Goal: Information Seeking & Learning: Learn about a topic

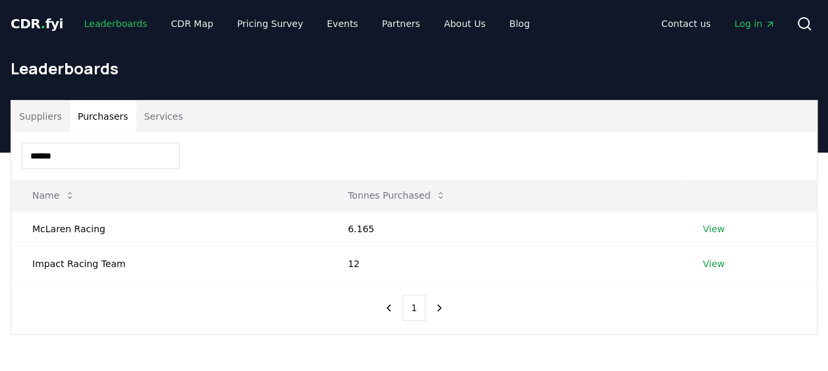
click at [99, 20] on link "Leaderboards" at bounding box center [116, 24] width 84 height 24
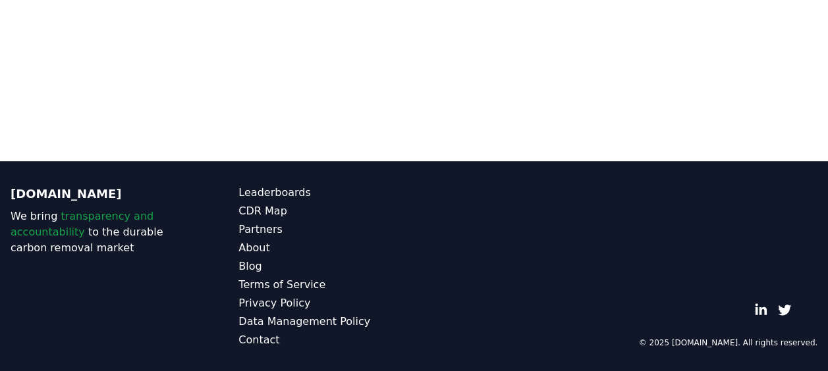
scroll to position [364, 0]
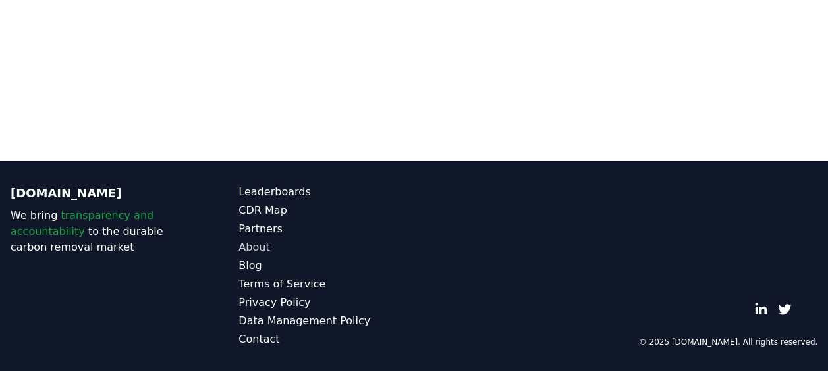
click at [254, 252] on link "About" at bounding box center [325, 248] width 175 height 16
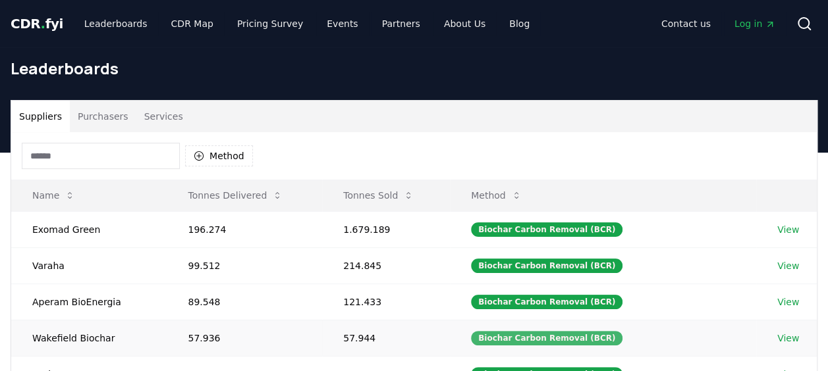
scroll to position [132, 0]
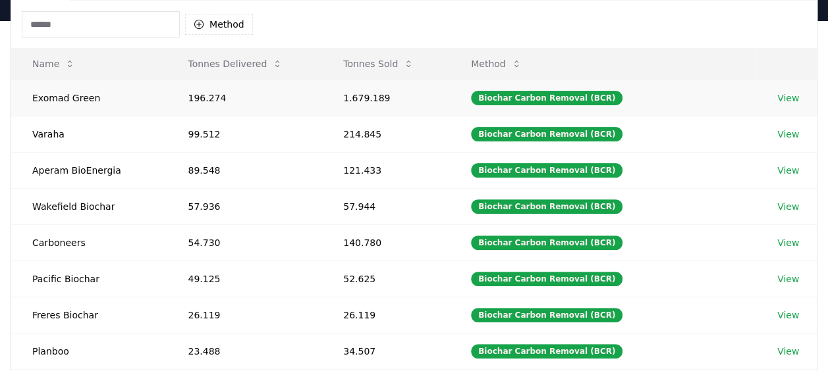
click at [782, 96] on link "View" at bounding box center [788, 98] width 22 height 13
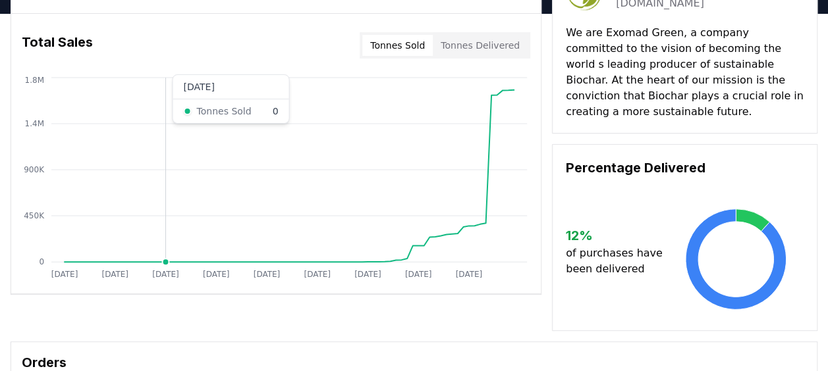
scroll to position [66, 0]
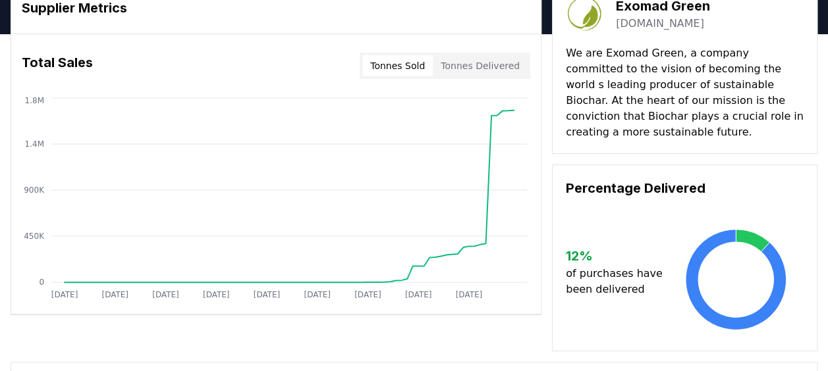
click at [498, 71] on button "Tonnes Delivered" at bounding box center [480, 65] width 95 height 21
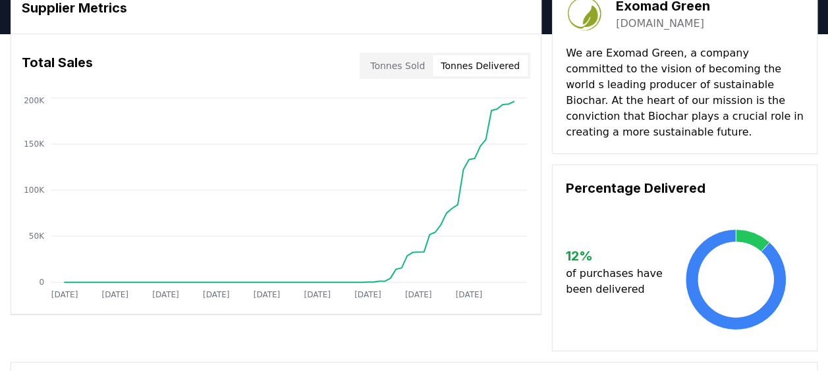
click at [410, 62] on button "Tonnes Sold" at bounding box center [397, 65] width 70 height 21
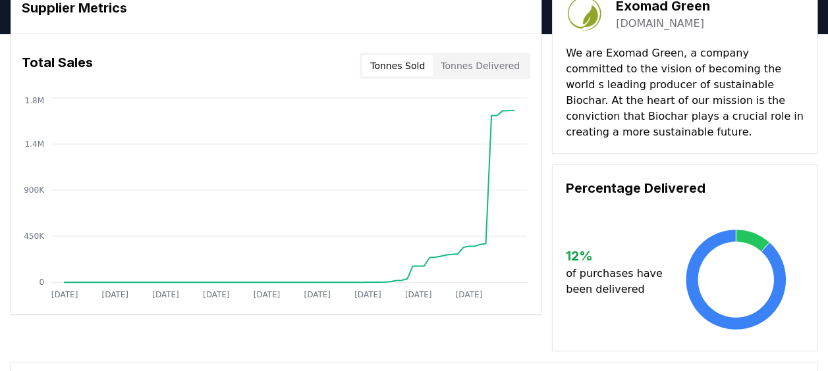
click at [410, 62] on button "Tonnes Sold" at bounding box center [397, 65] width 70 height 21
click at [466, 65] on button "Tonnes Delivered" at bounding box center [480, 65] width 95 height 21
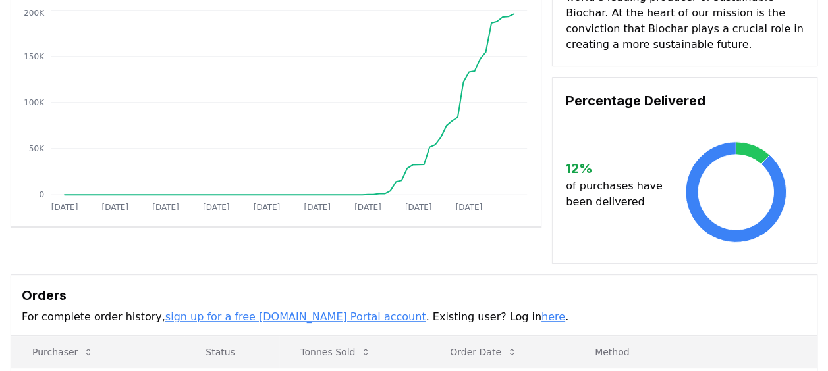
scroll to position [0, 0]
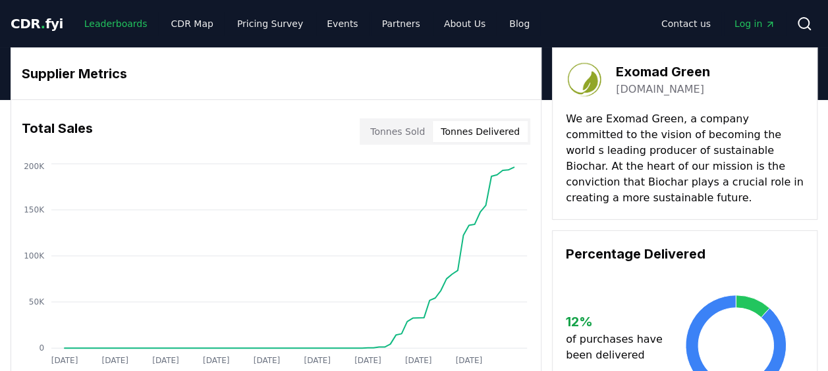
click at [94, 21] on link "Leaderboards" at bounding box center [116, 24] width 84 height 24
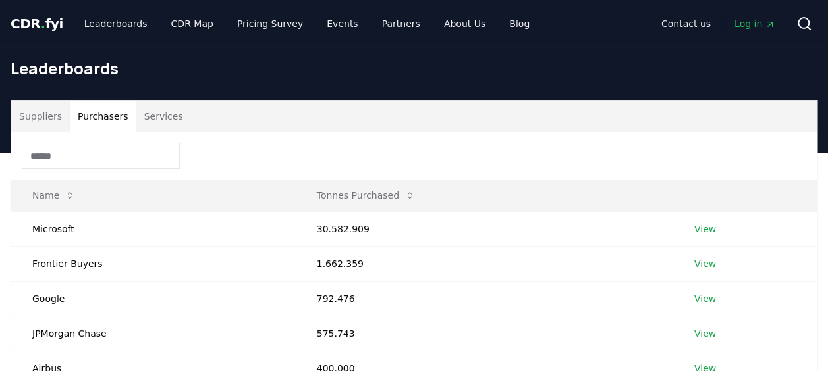
click at [82, 111] on button "Purchasers" at bounding box center [103, 117] width 67 height 32
